Goal: Information Seeking & Learning: Learn about a topic

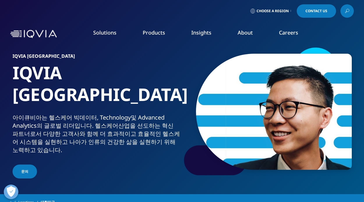
click at [49, 73] on link "Planning Suite" at bounding box center [53, 73] width 83 height 6
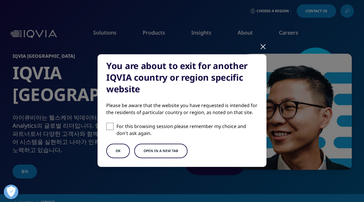
click at [110, 125] on span at bounding box center [109, 126] width 7 height 7
click at [110, 125] on input "For this browsing session please remember my choice and don't ask again." at bounding box center [109, 126] width 7 height 7
checkbox input "true"
click at [122, 147] on button "OK" at bounding box center [118, 151] width 24 height 15
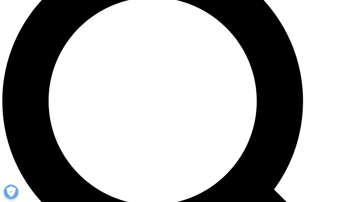
scroll to position [496, 0]
